Goal: Navigation & Orientation: Find specific page/section

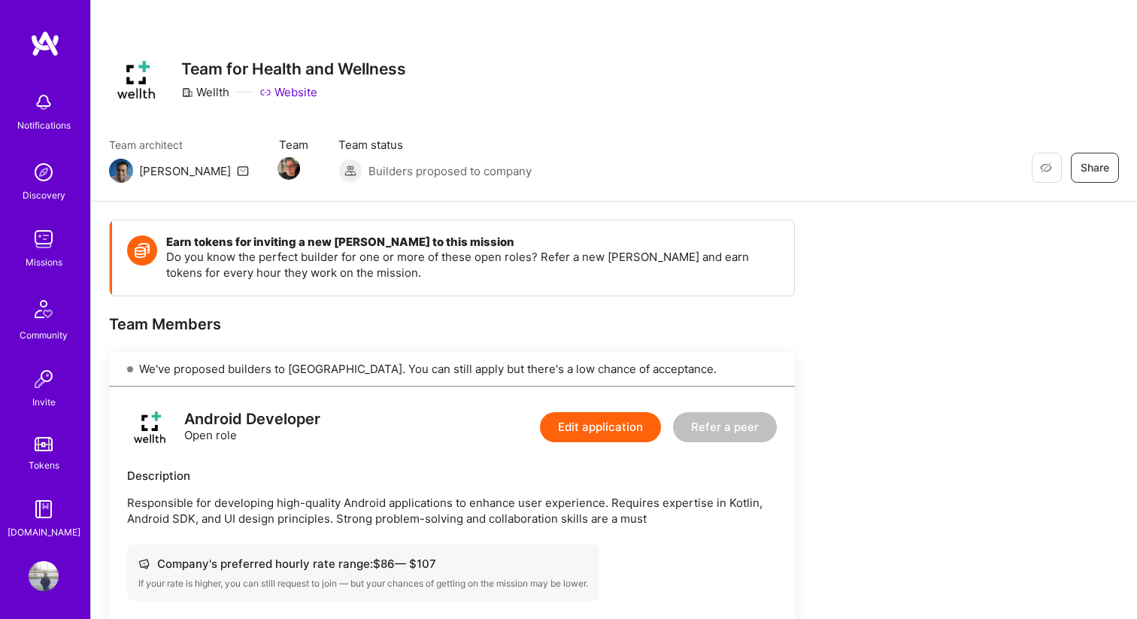
click at [26, 255] on div "Missions" at bounding box center [44, 262] width 37 height 16
click at [36, 180] on img at bounding box center [44, 172] width 30 height 30
